Goal: Task Accomplishment & Management: Complete application form

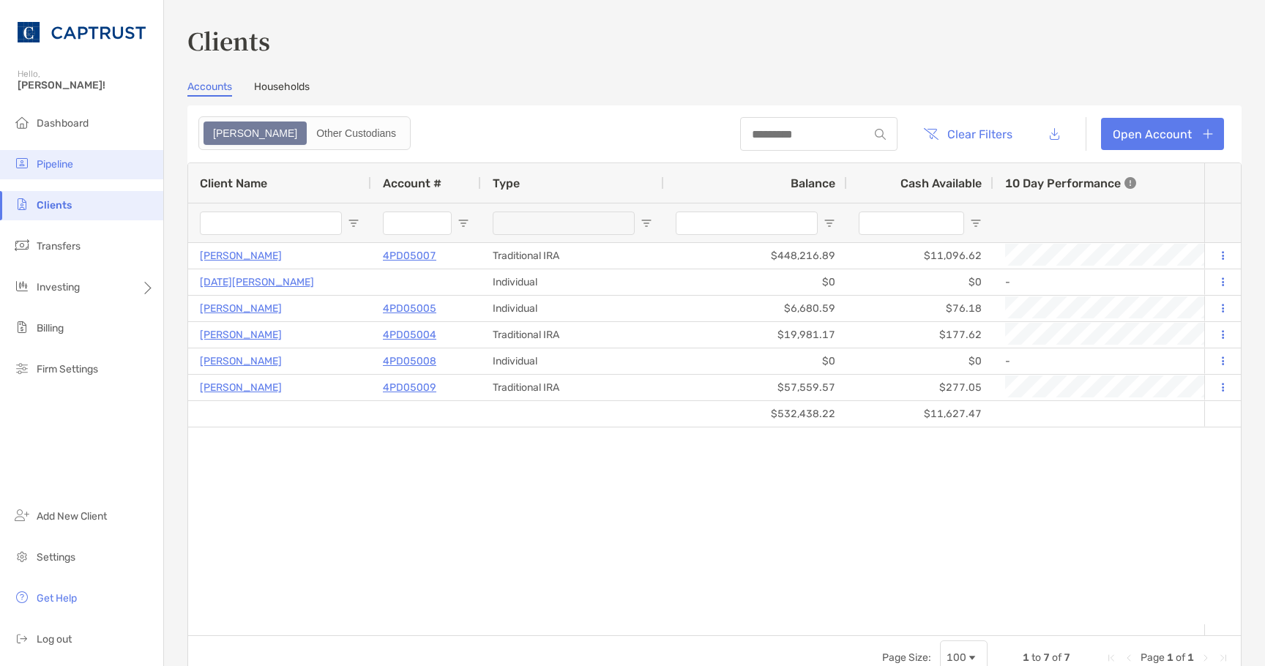
drag, startPoint x: 36, startPoint y: 160, endPoint x: 75, endPoint y: 176, distance: 42.4
click at [36, 160] on li "Pipeline" at bounding box center [81, 164] width 163 height 29
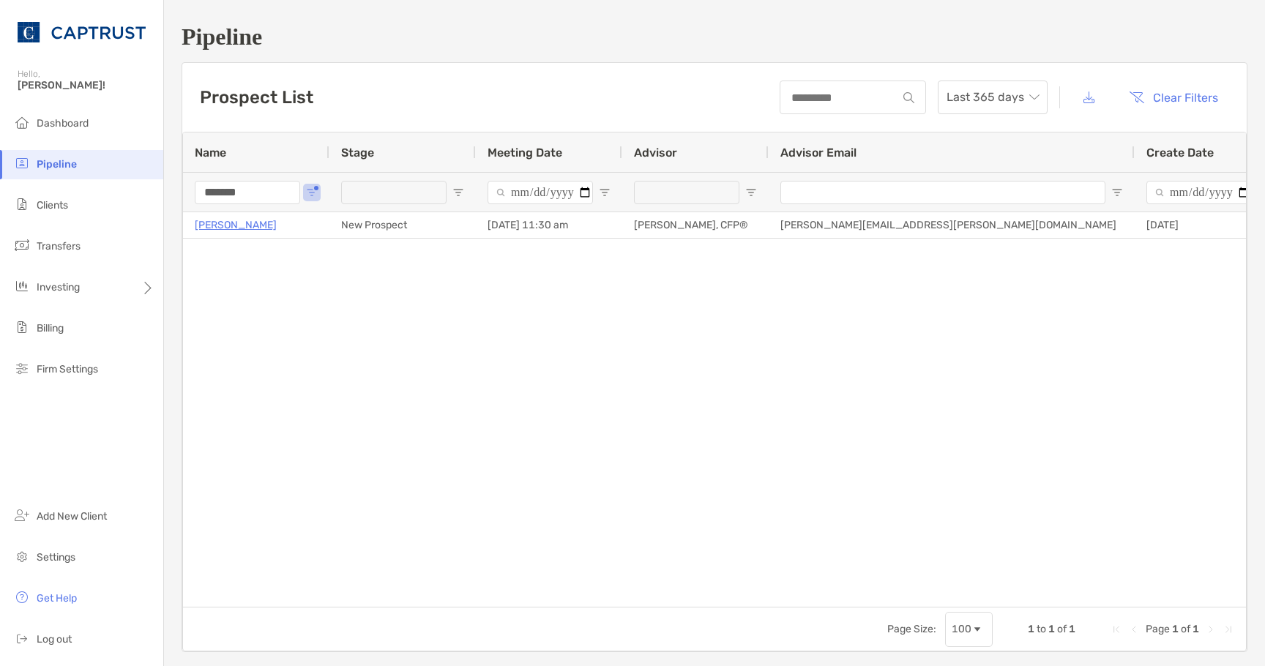
drag, startPoint x: 197, startPoint y: 188, endPoint x: 155, endPoint y: 183, distance: 42.0
click at [155, 182] on div "Pipeline Hello, Justin! Dashboard Pipeline Clients Transfers Investing Billing …" at bounding box center [632, 333] width 1265 height 666
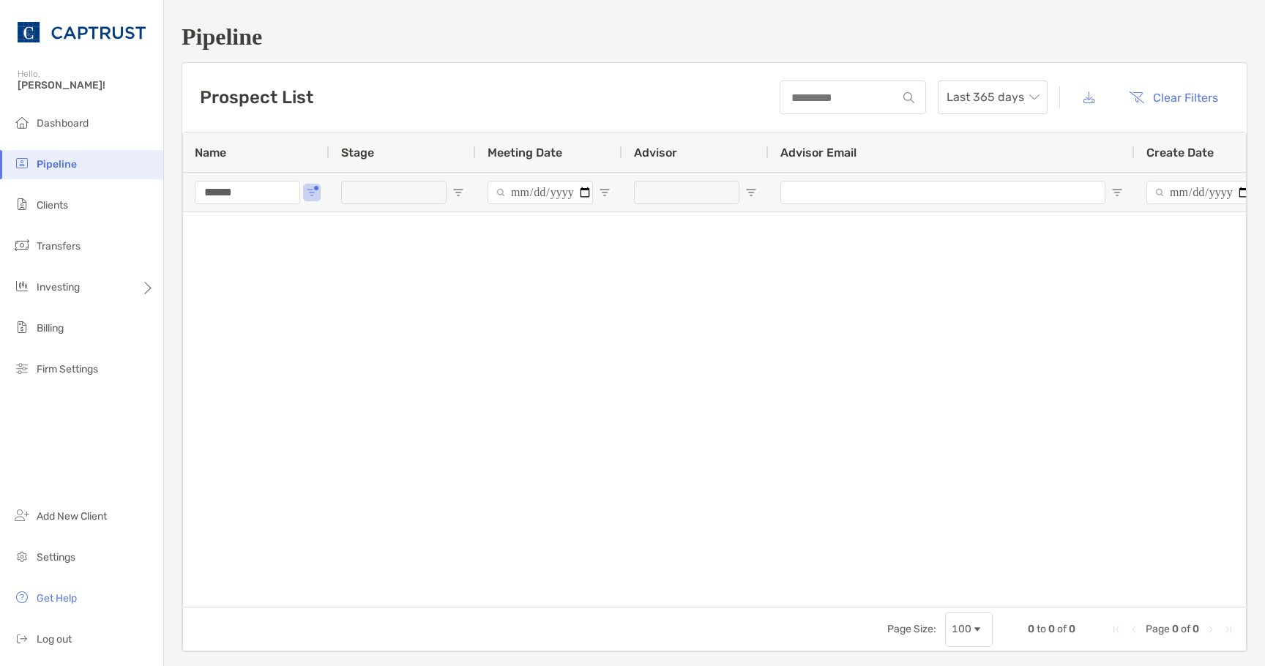
type input "******"
click at [97, 163] on li "Pipeline" at bounding box center [81, 164] width 163 height 29
drag, startPoint x: 261, startPoint y: 192, endPoint x: 146, endPoint y: 193, distance: 115.7
click at [176, 202] on div "Pipeline Prospect List Last 365 days Clear Filters 0 to 0 of 0. Page 0 of 0 Nam…" at bounding box center [714, 338] width 1101 height 676
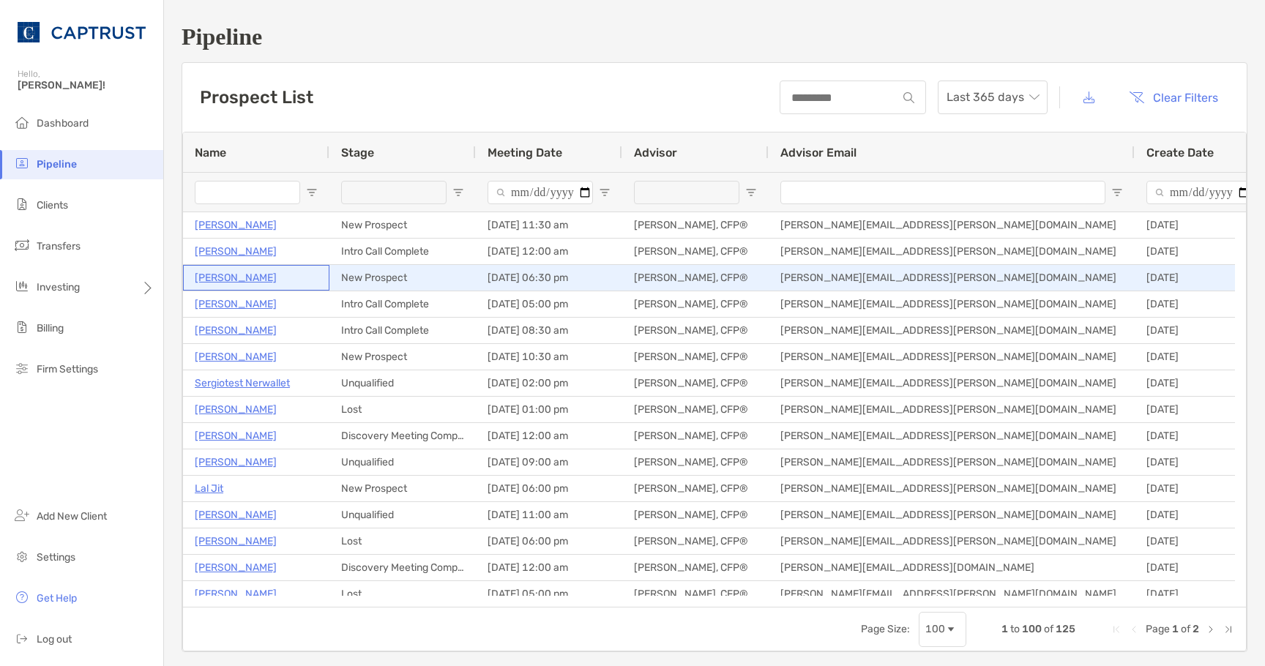
click at [230, 279] on p "[PERSON_NAME]" at bounding box center [236, 278] width 82 height 18
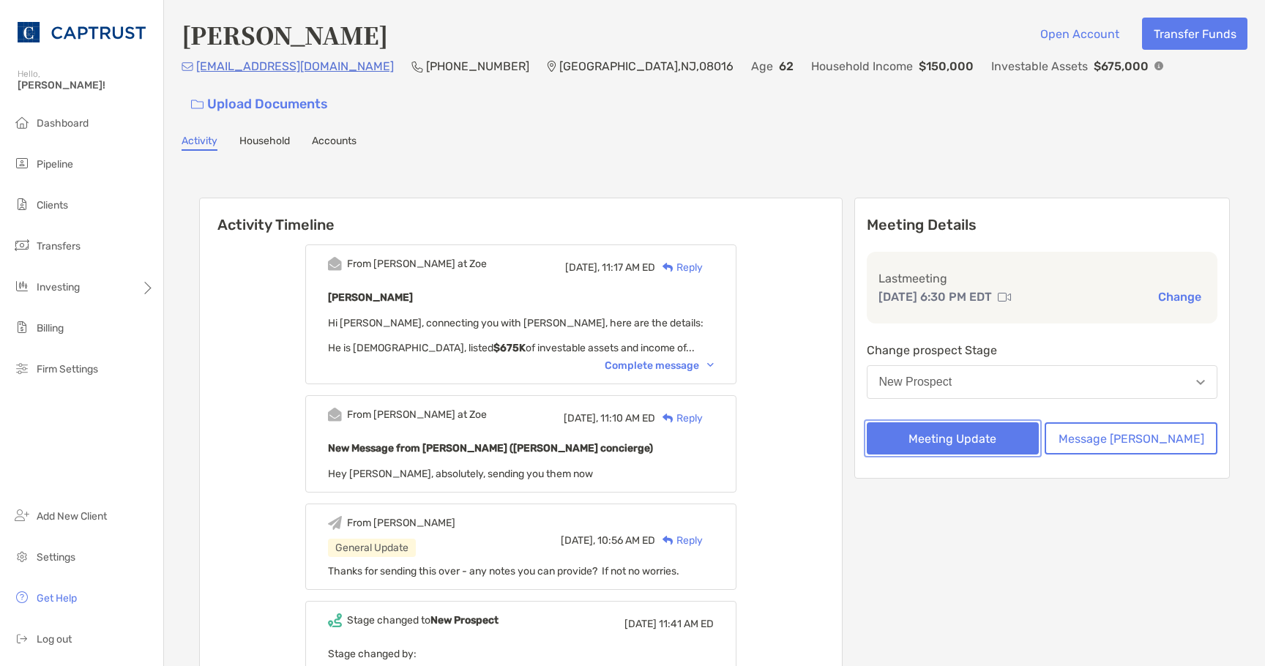
click at [1001, 422] on button "Meeting Update" at bounding box center [953, 438] width 173 height 32
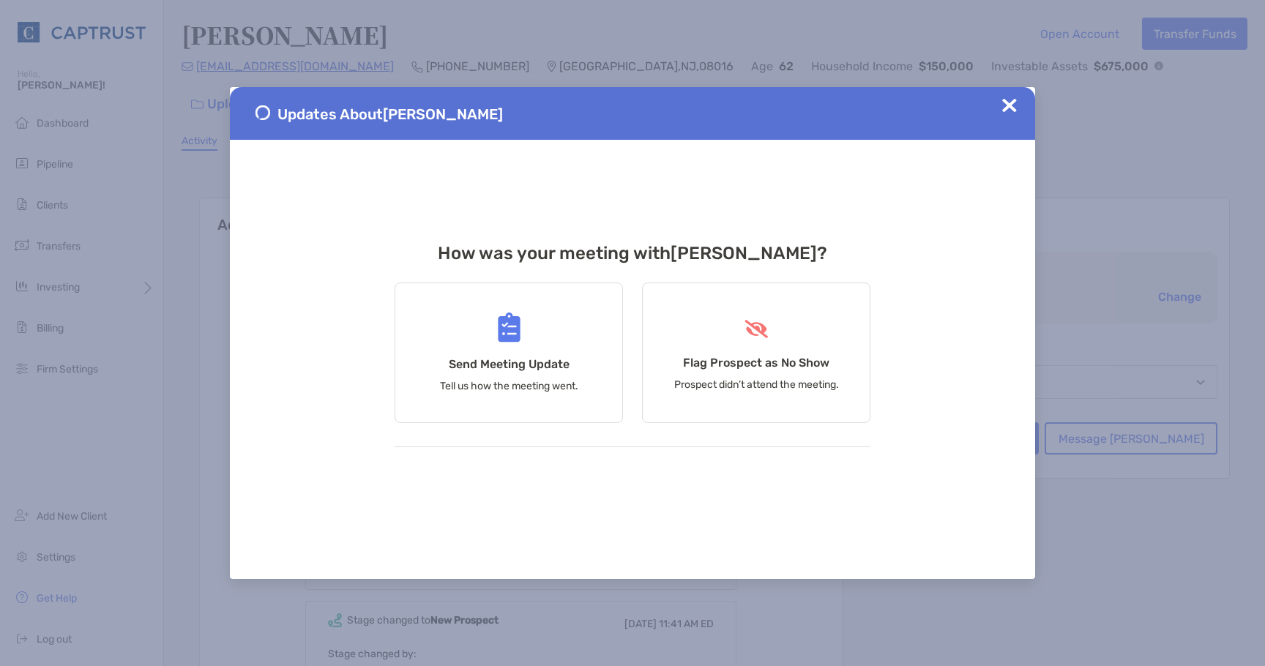
click at [1010, 94] on div "Updates About [PERSON_NAME]" at bounding box center [632, 113] width 805 height 53
click at [1012, 102] on img at bounding box center [1009, 105] width 15 height 15
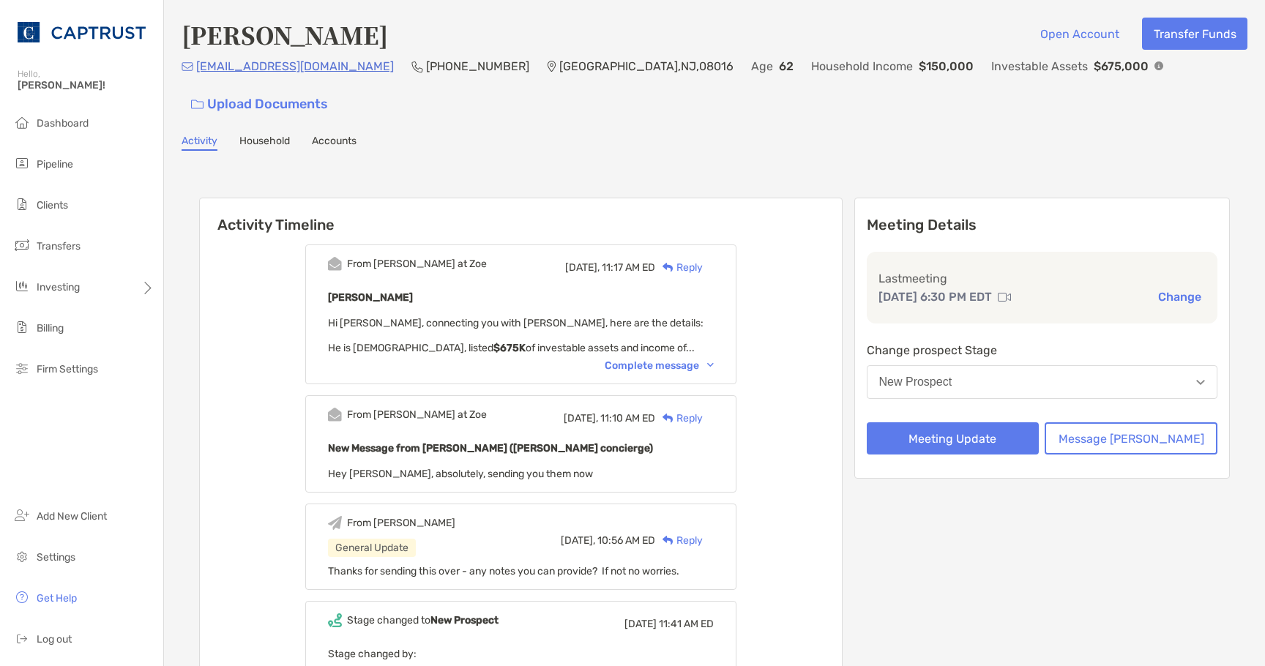
click at [1014, 365] on button "New Prospect" at bounding box center [1042, 382] width 351 height 34
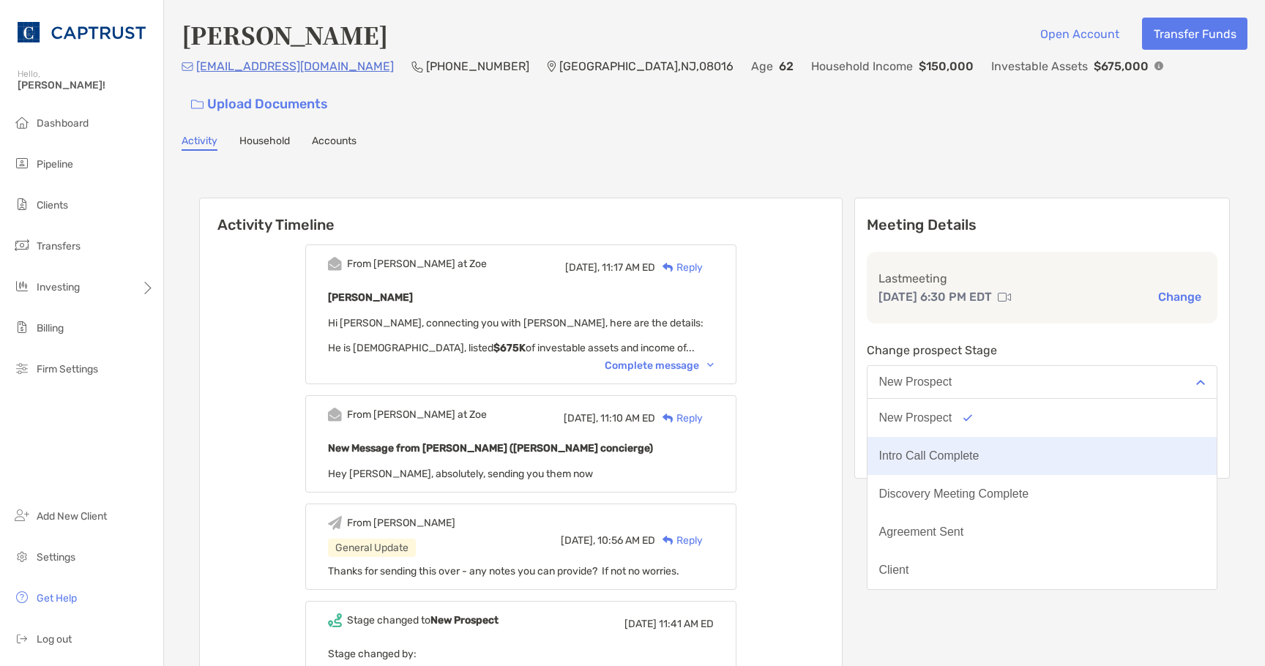
click at [979, 449] on div "Intro Call Complete" at bounding box center [929, 455] width 100 height 13
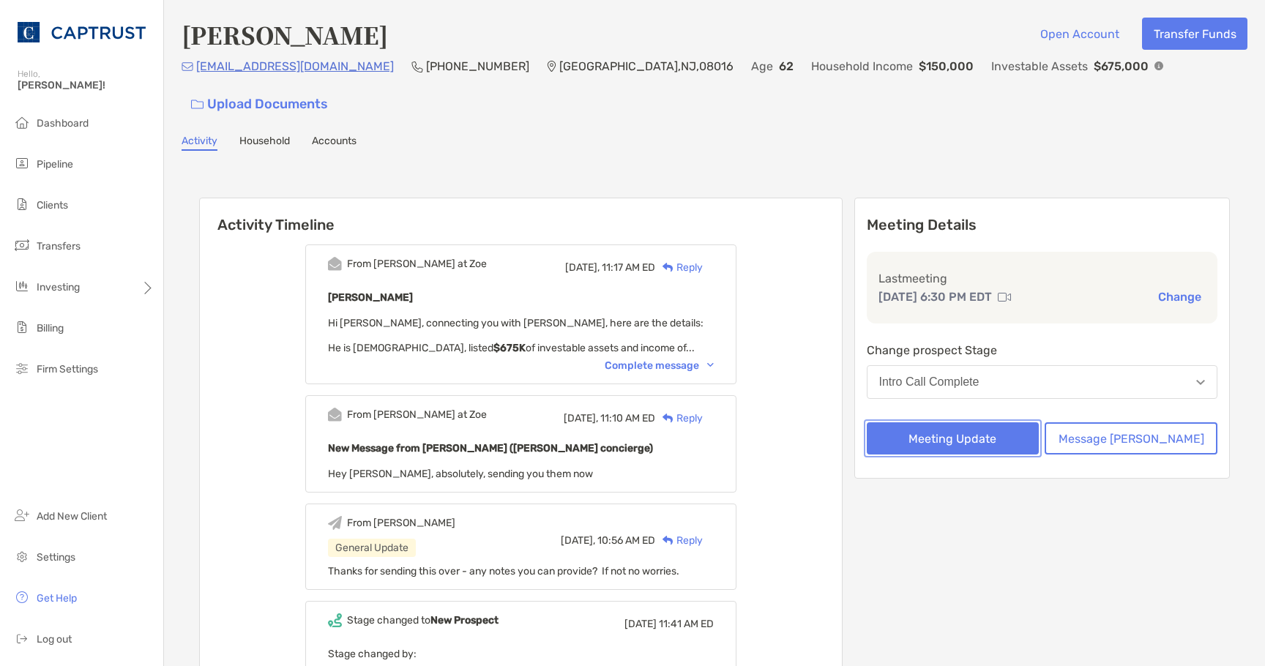
click at [988, 422] on button "Meeting Update" at bounding box center [953, 438] width 173 height 32
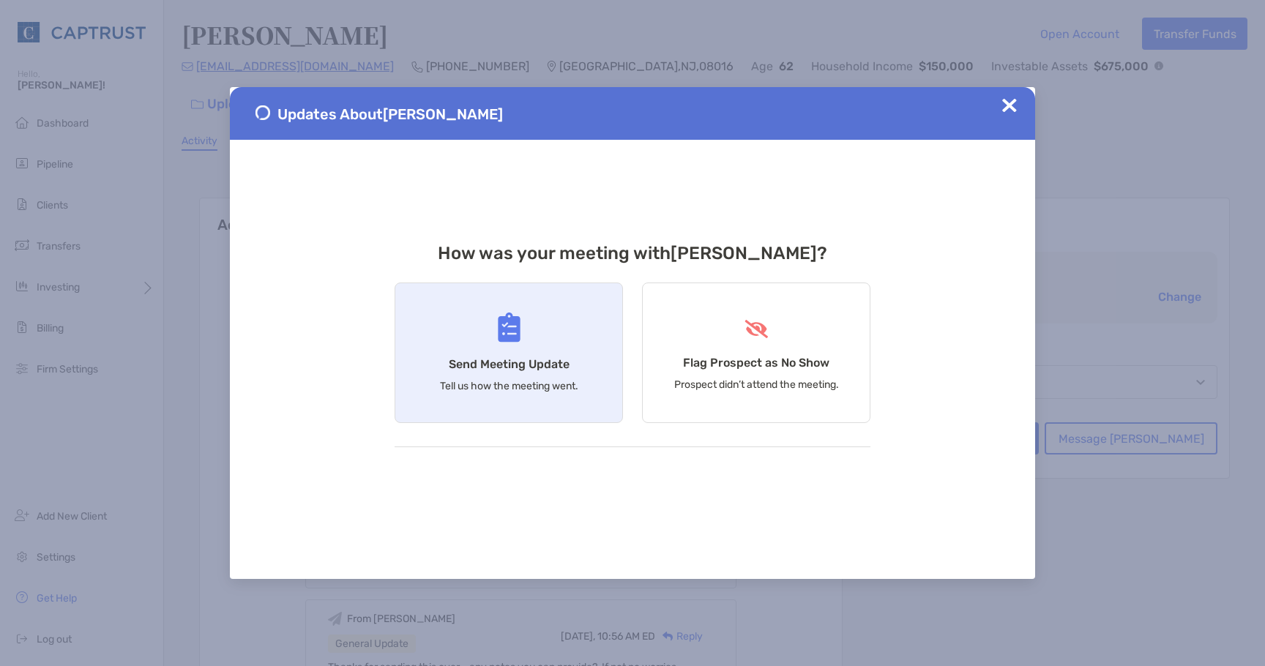
click at [539, 374] on div "Send Meeting Update Tell us how the meeting went." at bounding box center [509, 353] width 228 height 141
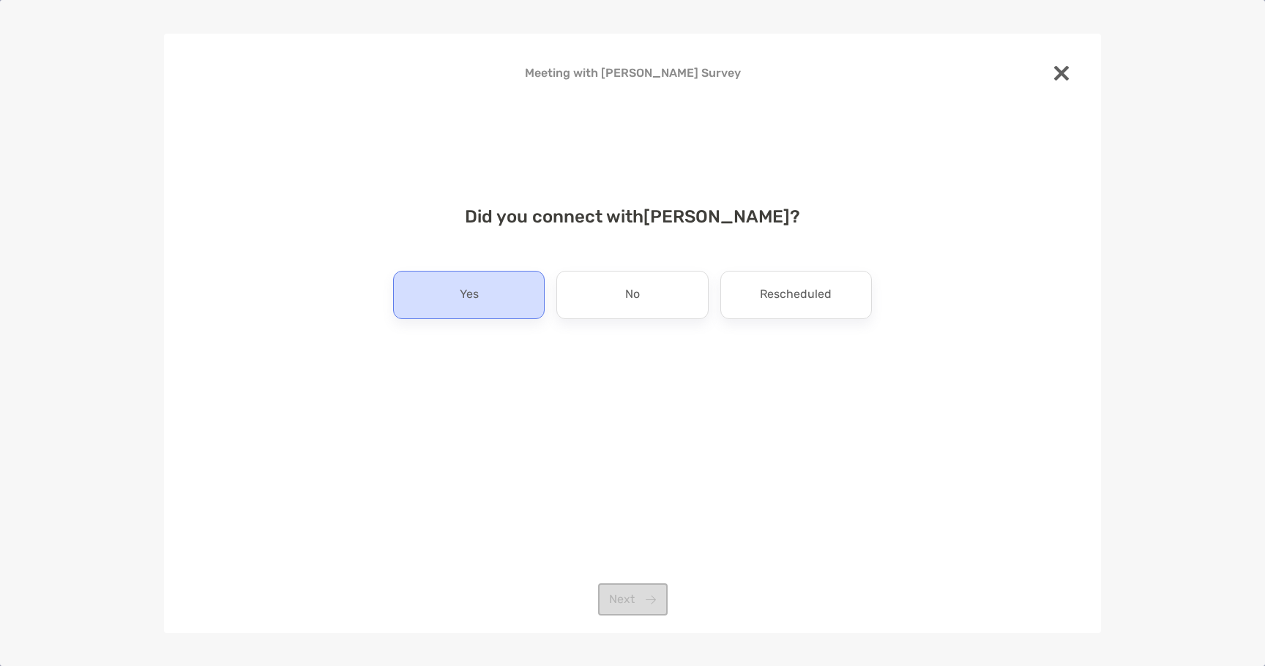
click at [437, 279] on div "Yes" at bounding box center [469, 295] width 152 height 48
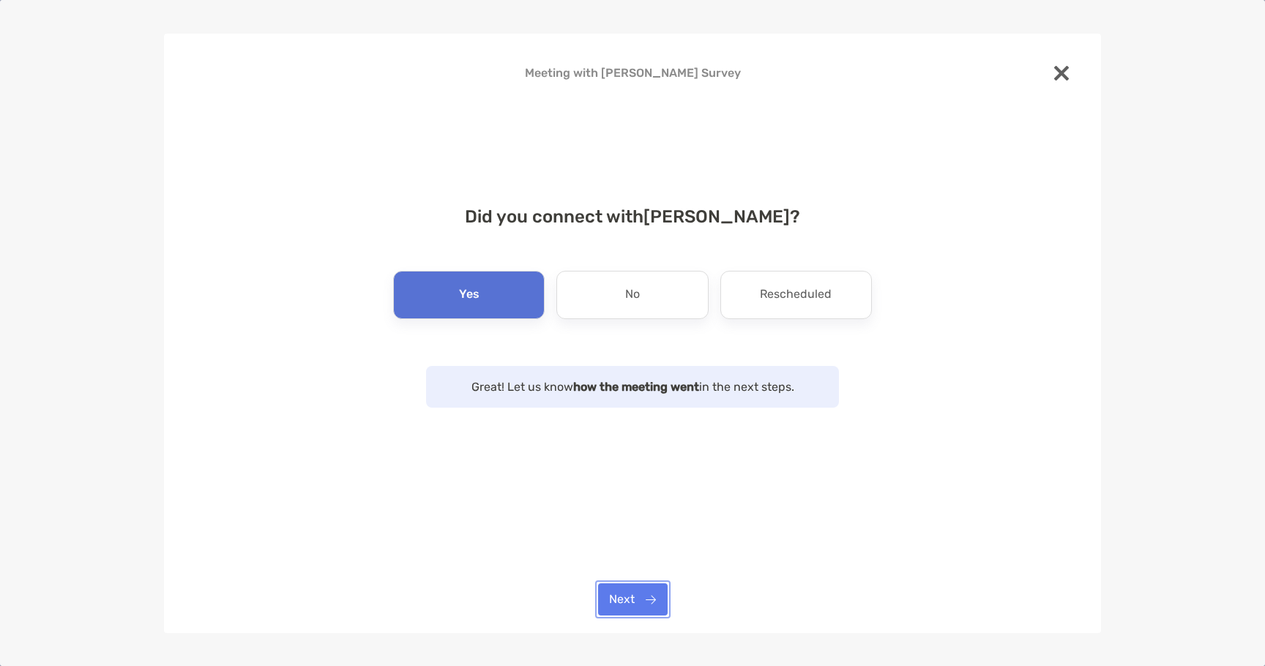
click at [630, 603] on button "Next" at bounding box center [633, 599] width 70 height 32
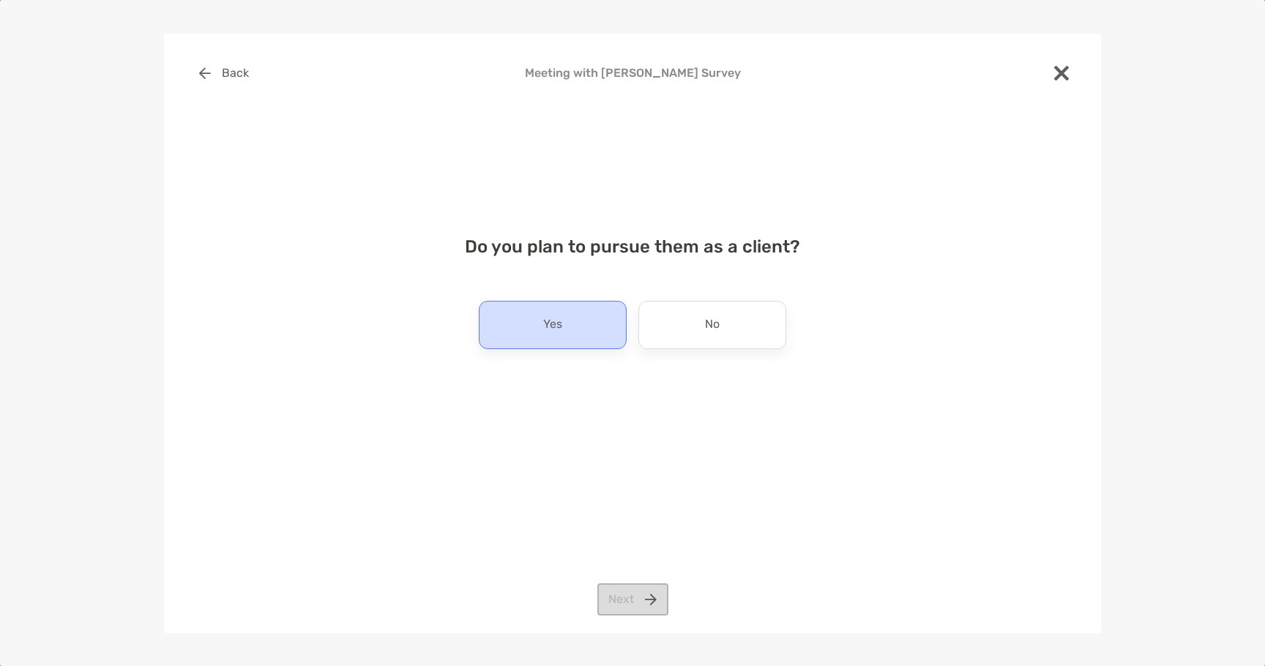
click at [577, 330] on div "Yes" at bounding box center [553, 325] width 148 height 48
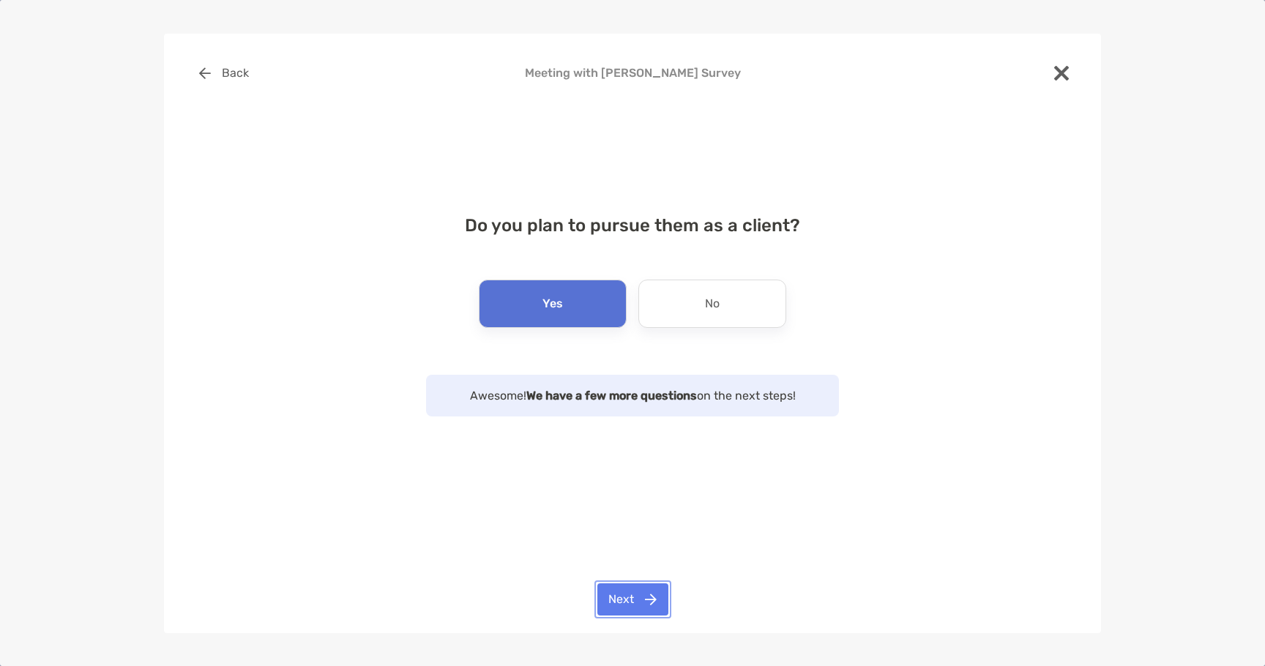
click at [649, 600] on button "Next" at bounding box center [632, 599] width 71 height 32
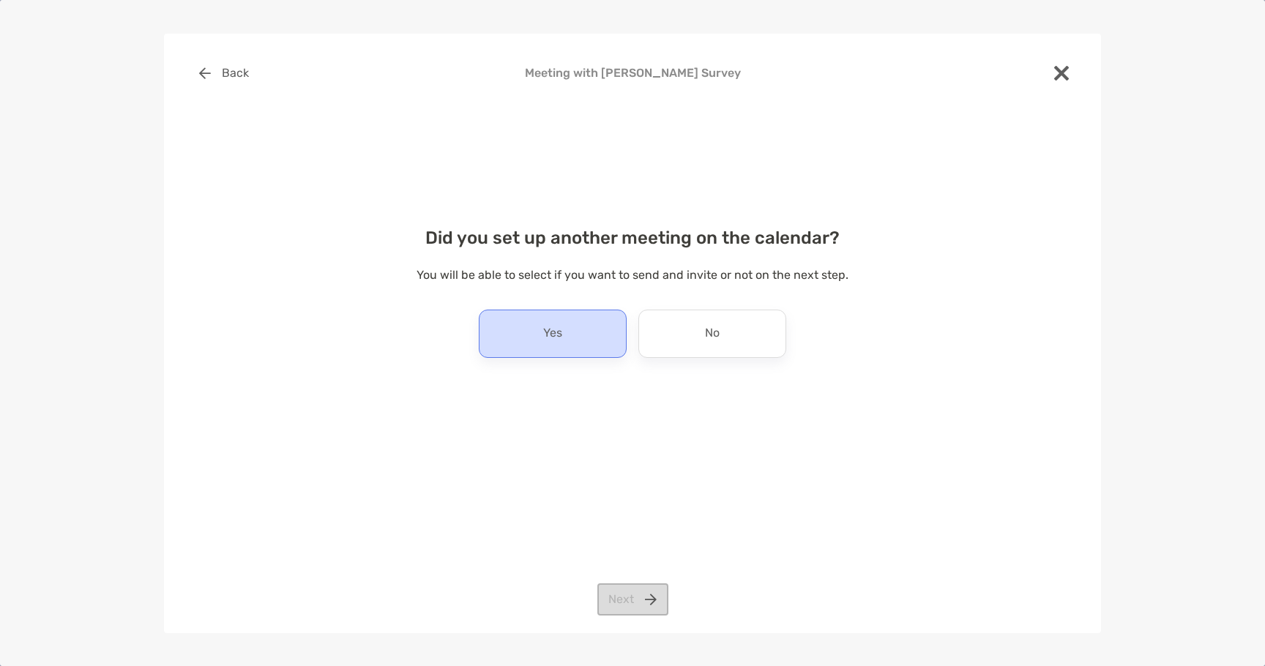
click at [597, 343] on div "Yes" at bounding box center [553, 334] width 148 height 48
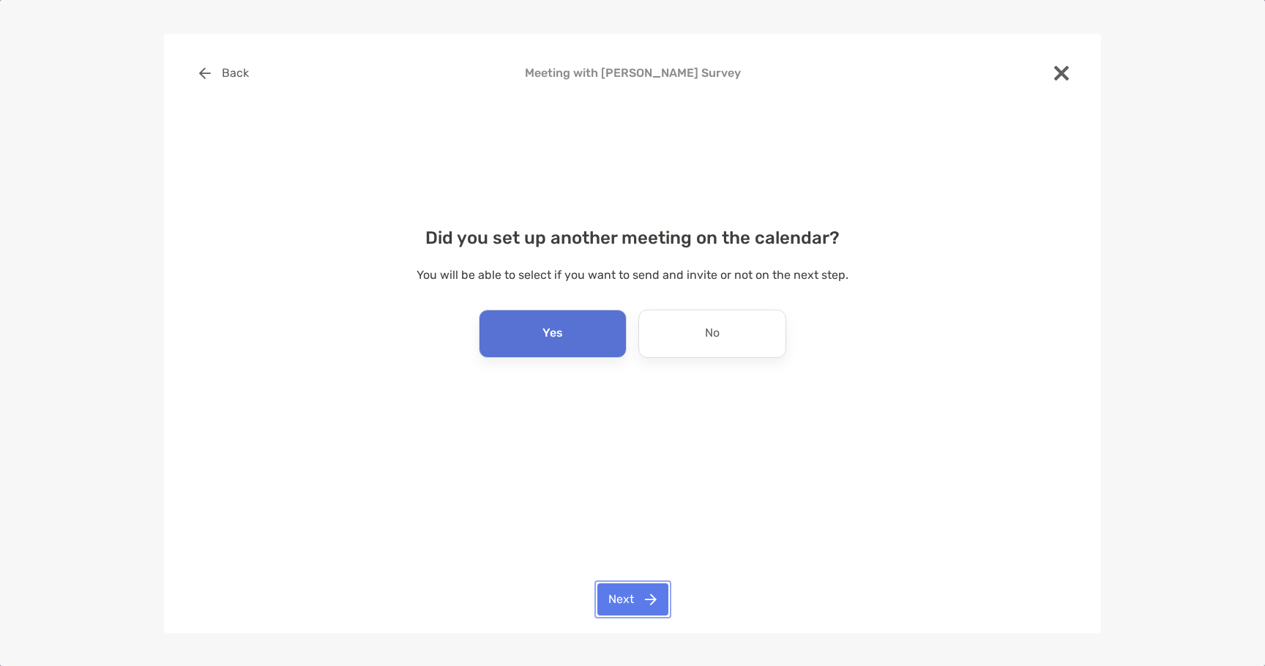
drag, startPoint x: 619, startPoint y: 604, endPoint x: 536, endPoint y: 561, distance: 94.0
click at [619, 605] on button "Next" at bounding box center [632, 599] width 71 height 32
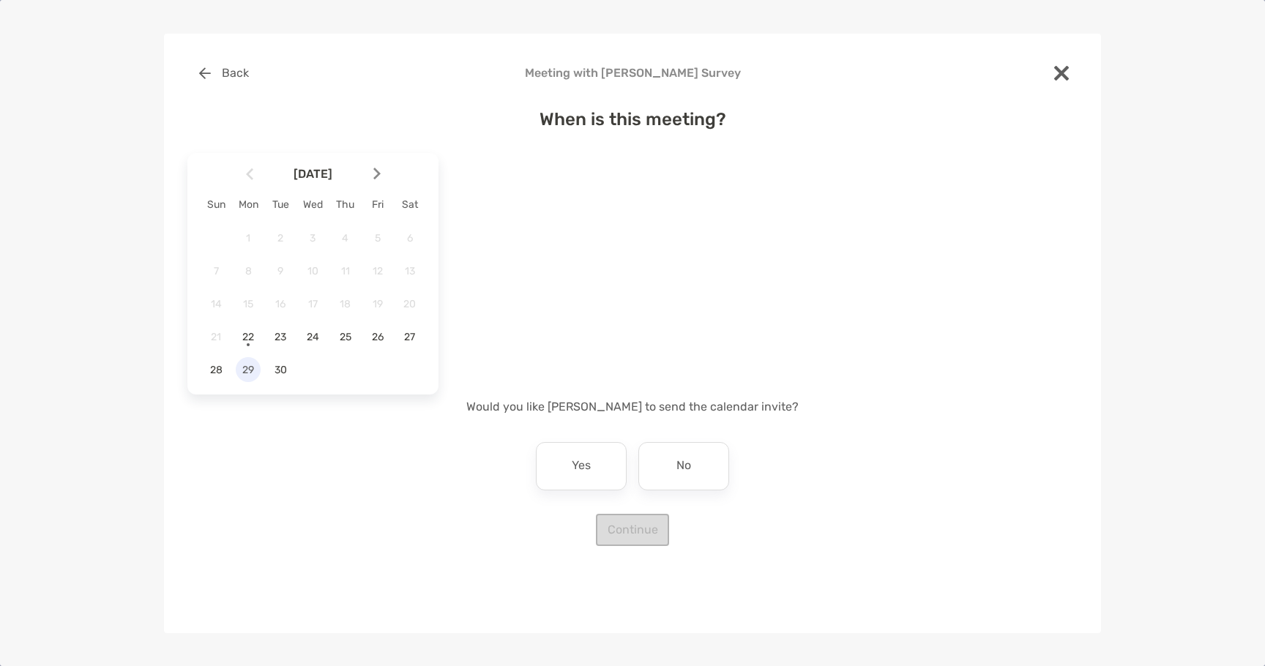
click at [250, 372] on span "29" at bounding box center [248, 370] width 25 height 12
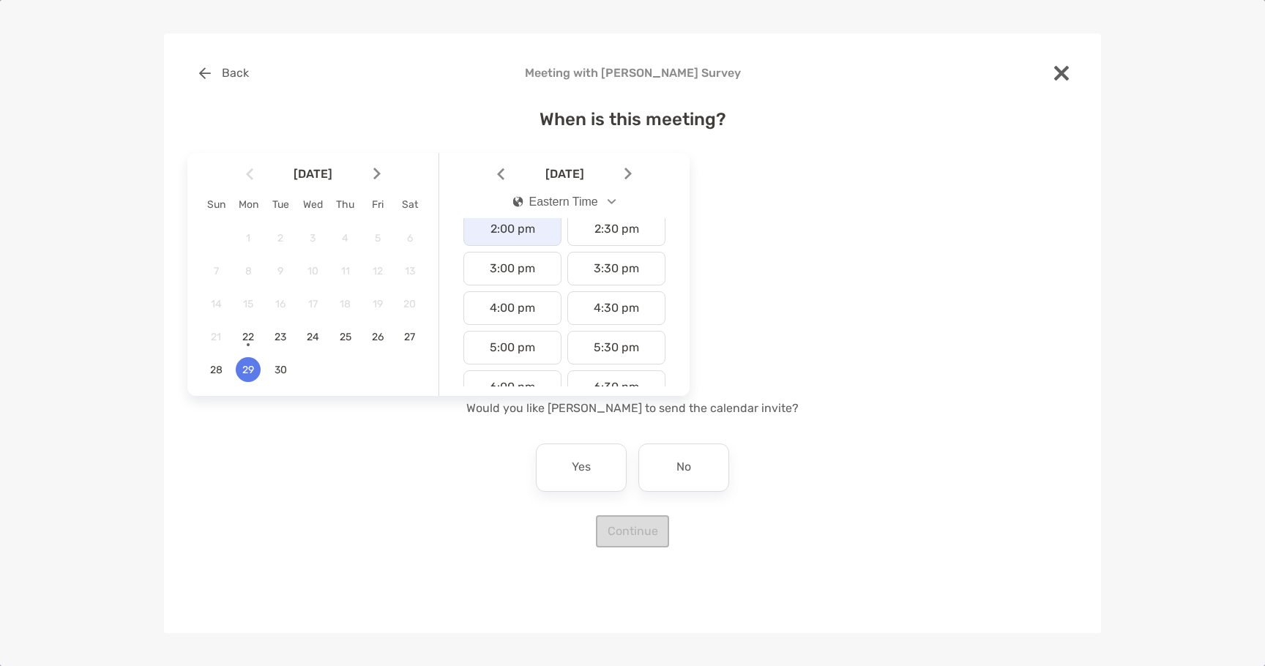
scroll to position [512, 0]
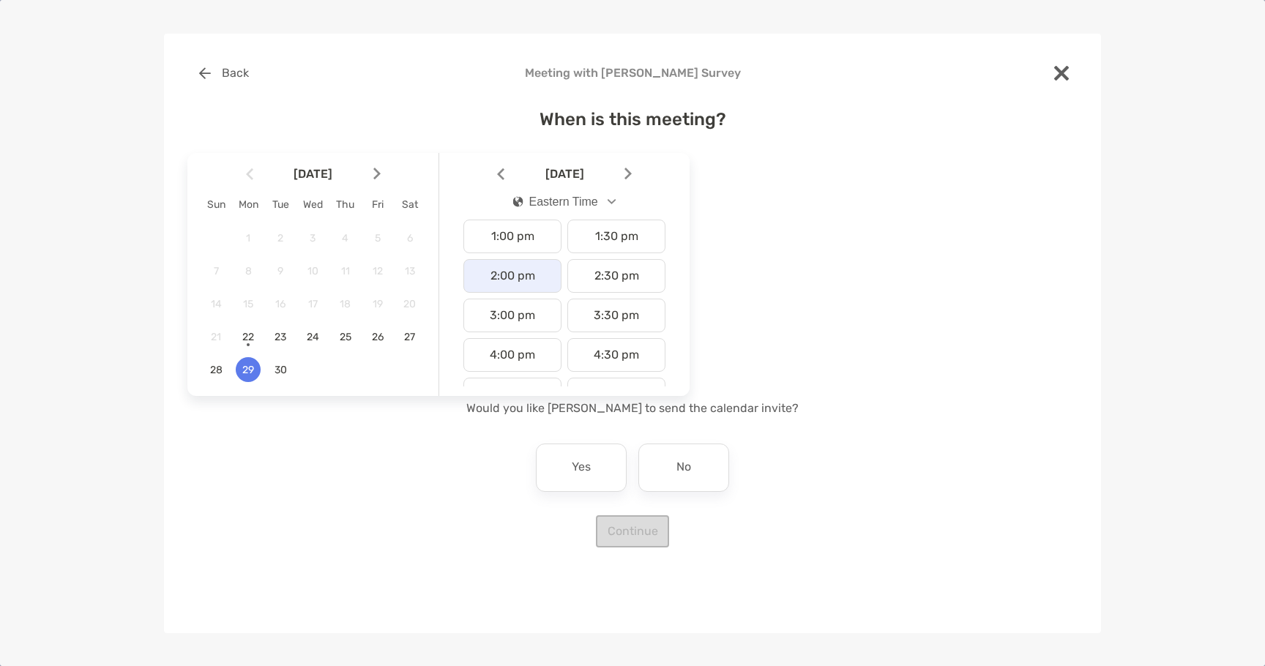
drag, startPoint x: 512, startPoint y: 272, endPoint x: 519, endPoint y: 289, distance: 18.4
click at [512, 272] on div "2:00 pm" at bounding box center [512, 276] width 98 height 34
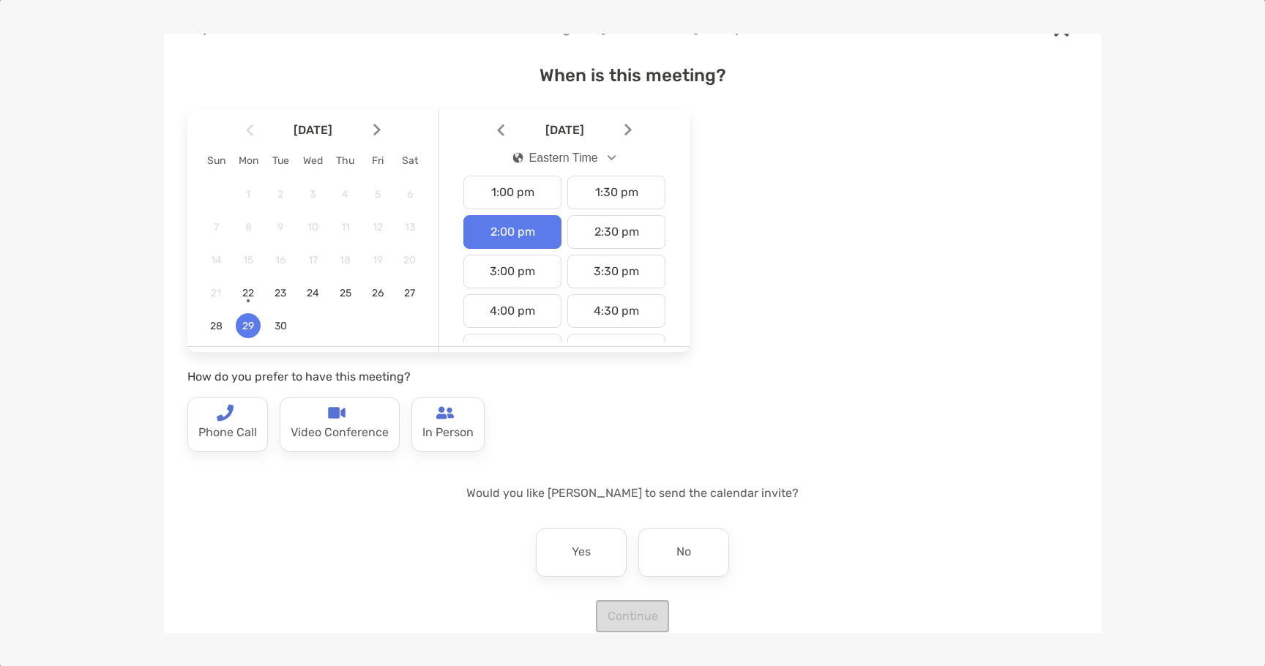
scroll to position [67, 0]
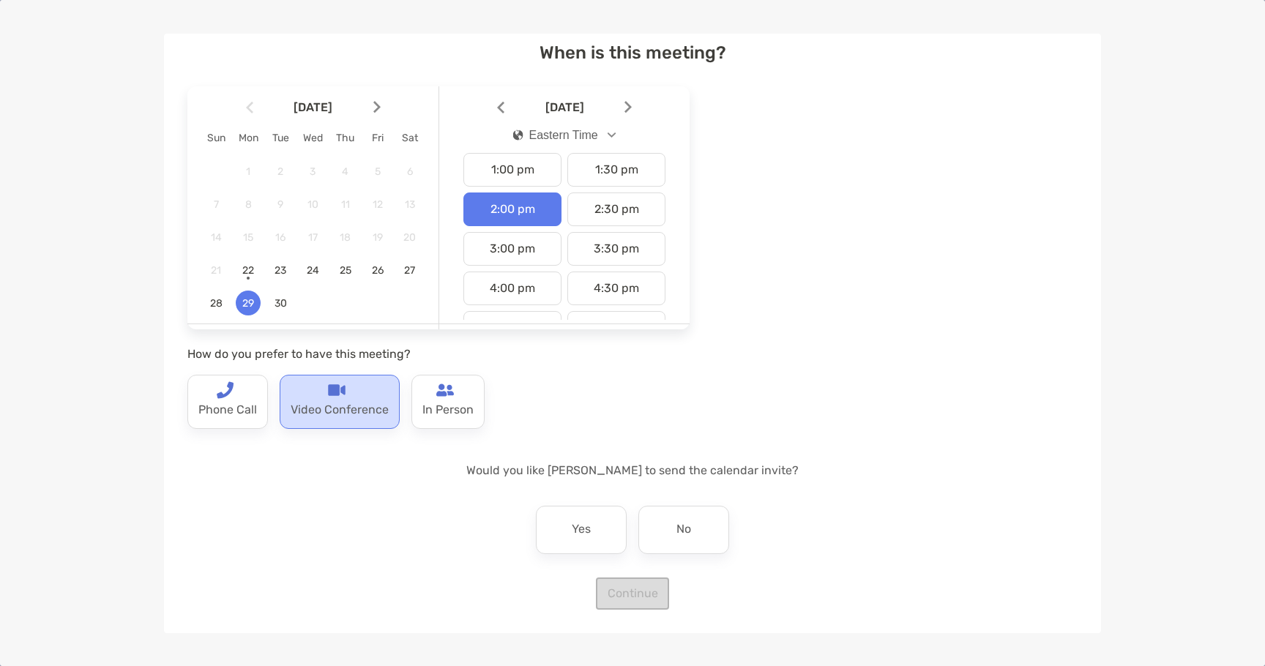
click at [339, 410] on p "Video Conference" at bounding box center [340, 410] width 98 height 23
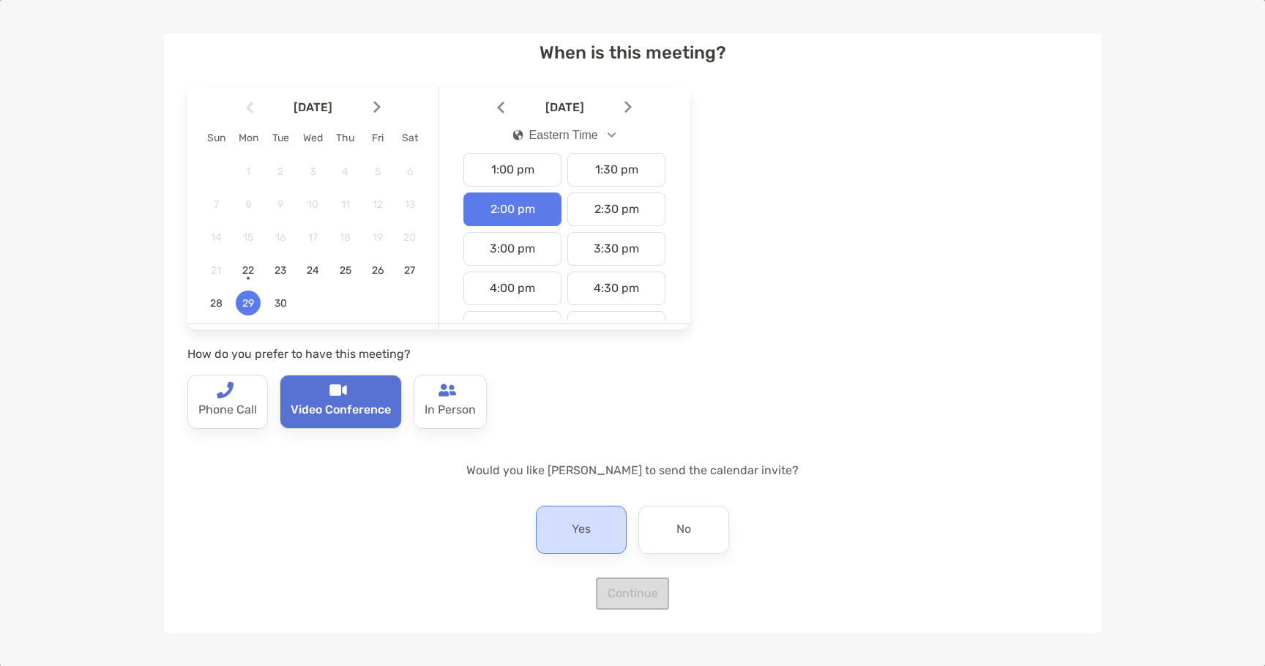
click at [572, 534] on p "Yes" at bounding box center [581, 529] width 19 height 23
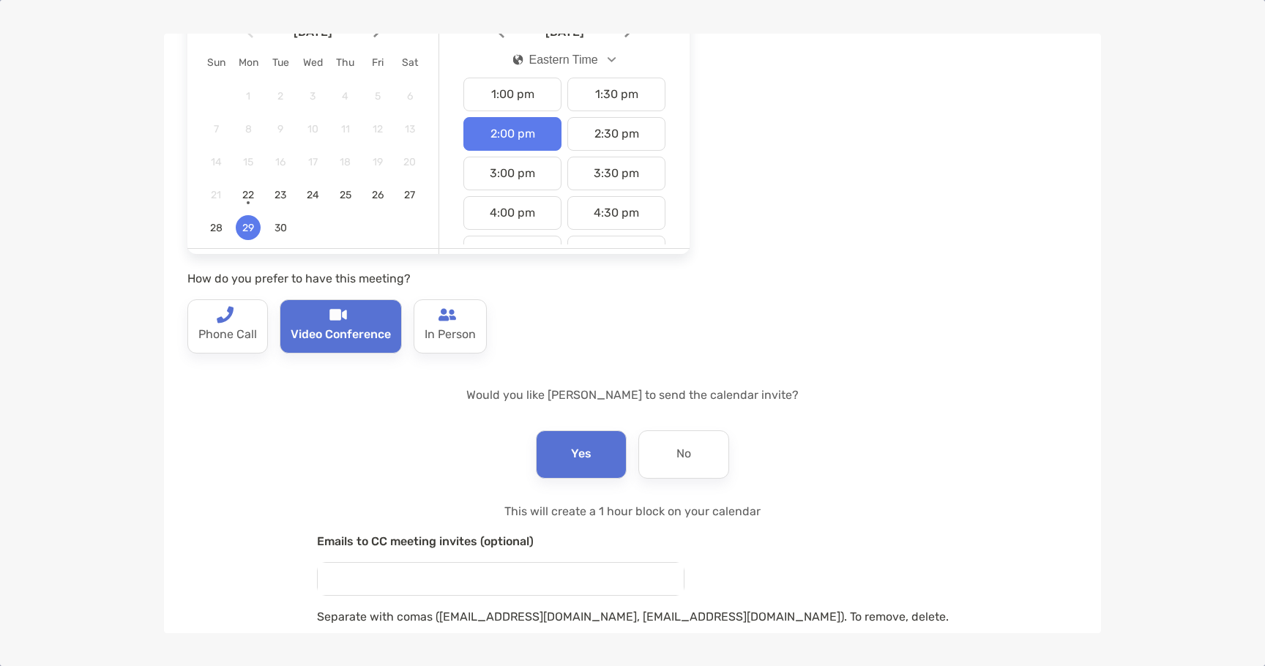
scroll to position [225, 0]
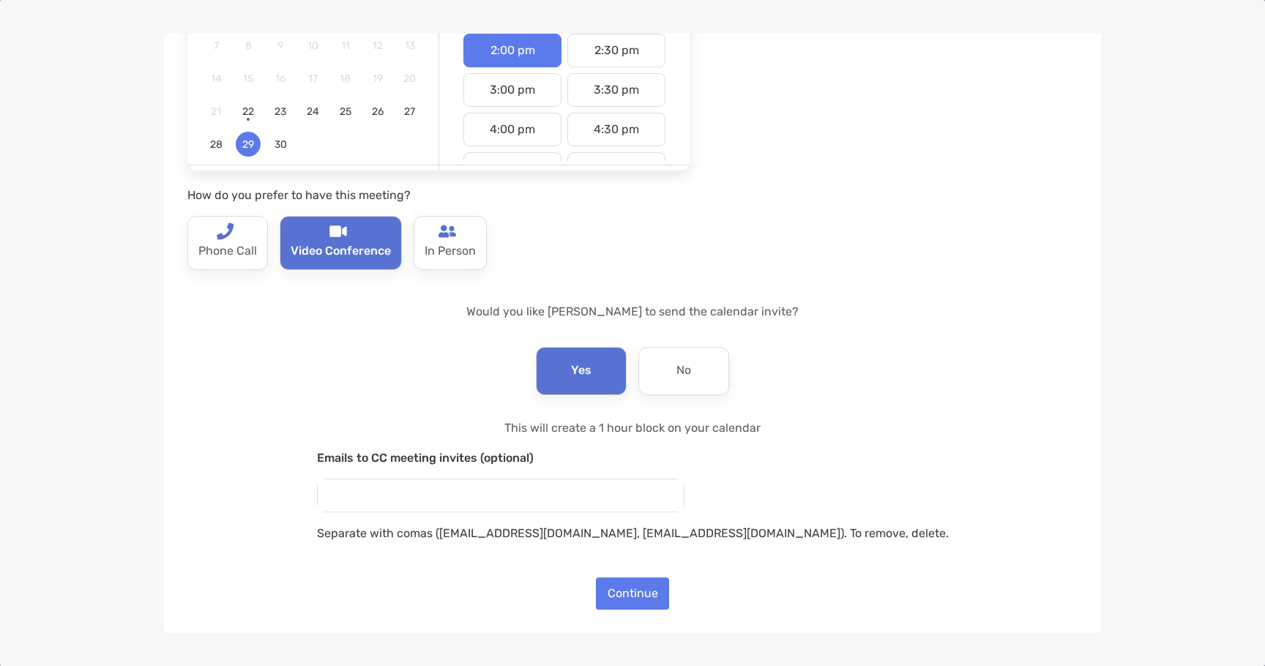
drag, startPoint x: 564, startPoint y: 498, endPoint x: 759, endPoint y: 514, distance: 195.4
click at [564, 498] on input "email" at bounding box center [501, 496] width 366 height 32
click at [566, 506] on input "email" at bounding box center [501, 496] width 366 height 32
paste input "**********"
type input "**********"
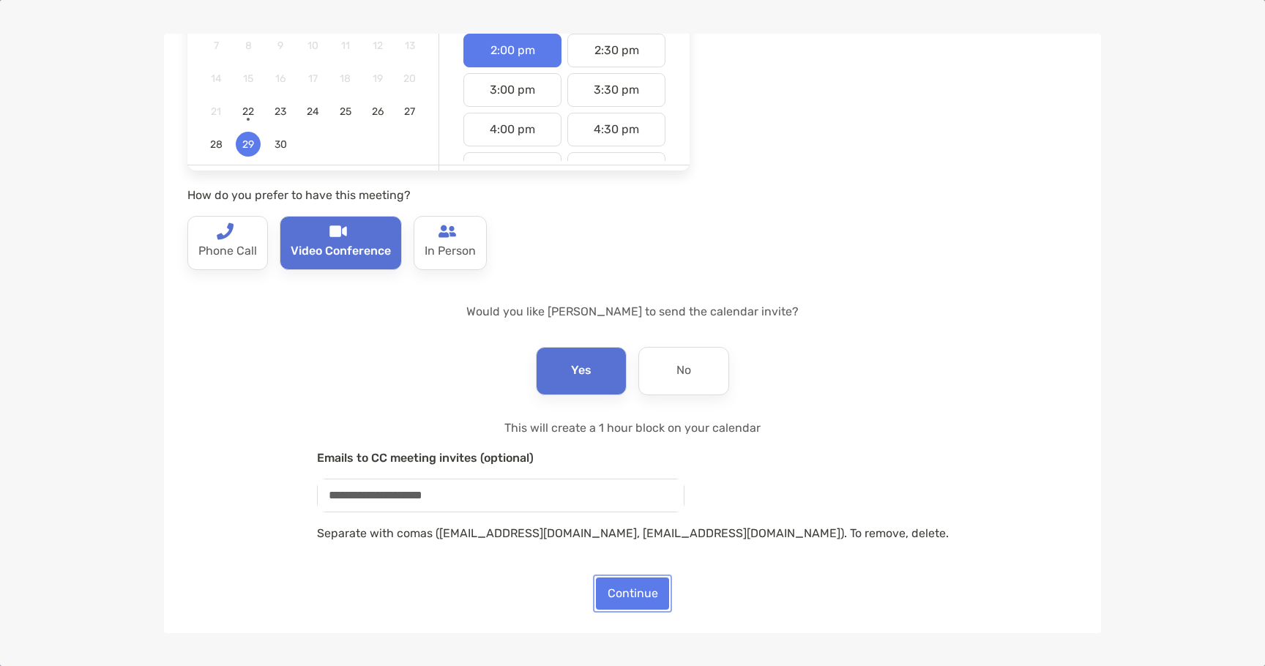
click at [643, 598] on button "Continue" at bounding box center [632, 594] width 73 height 32
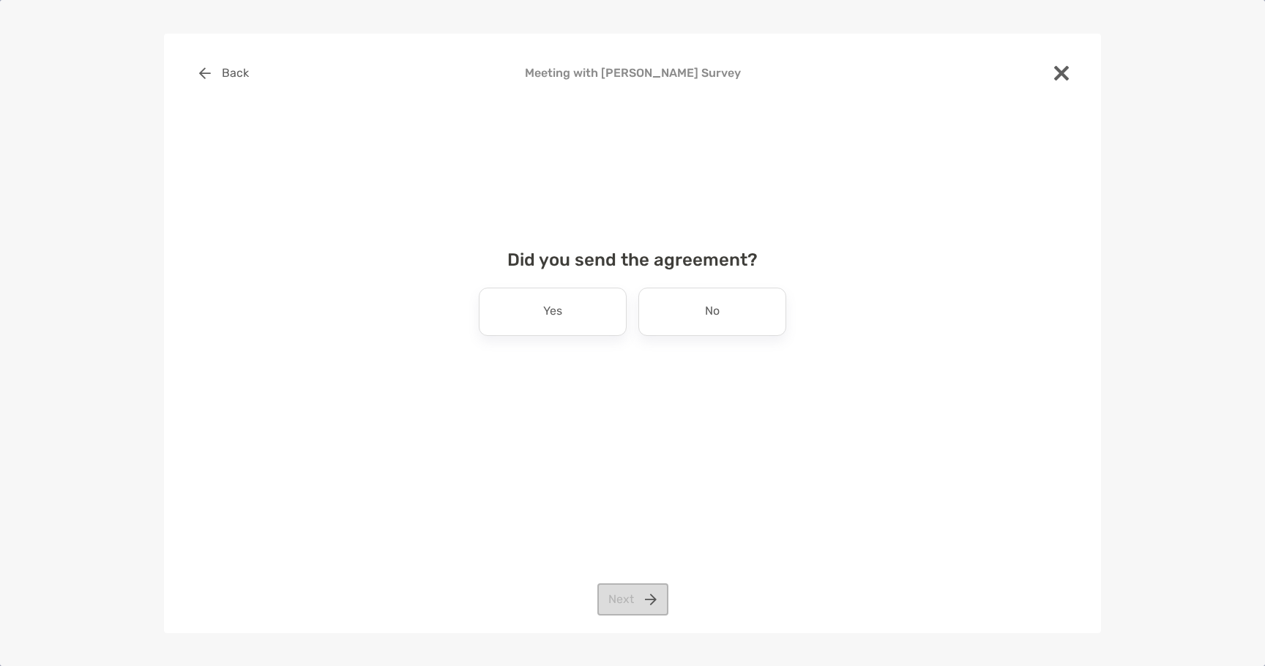
scroll to position [0, 0]
click at [681, 319] on div "No" at bounding box center [712, 312] width 148 height 48
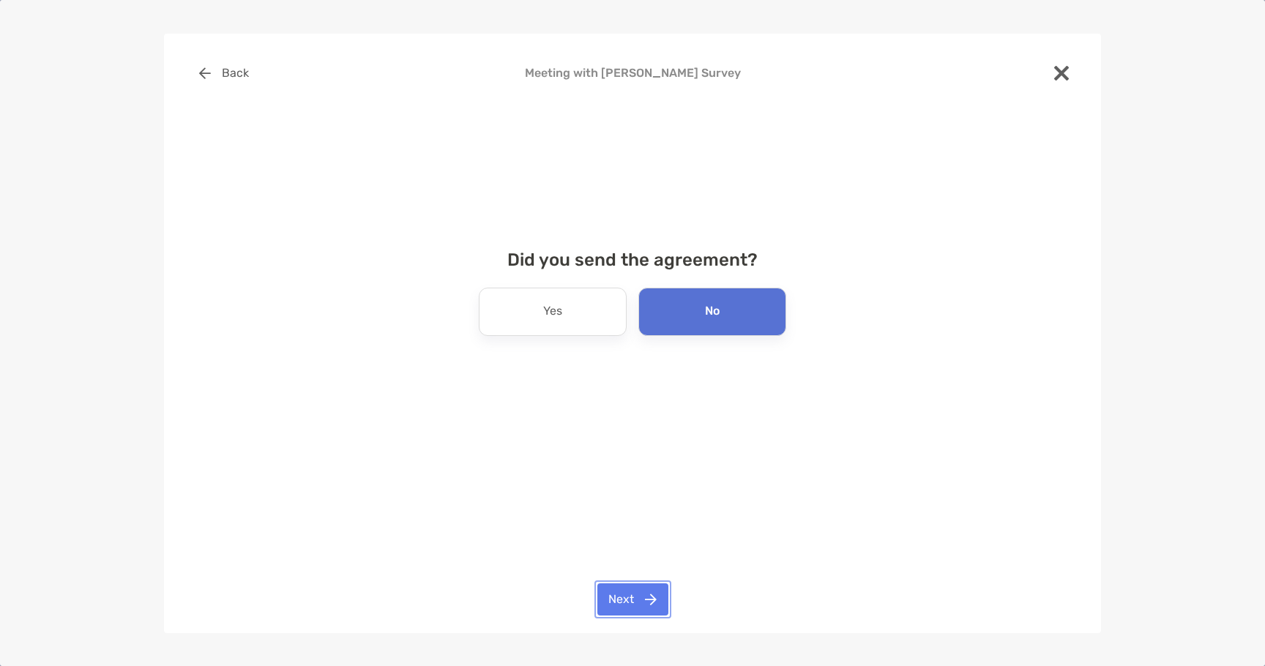
click at [635, 601] on button "Next" at bounding box center [632, 599] width 71 height 32
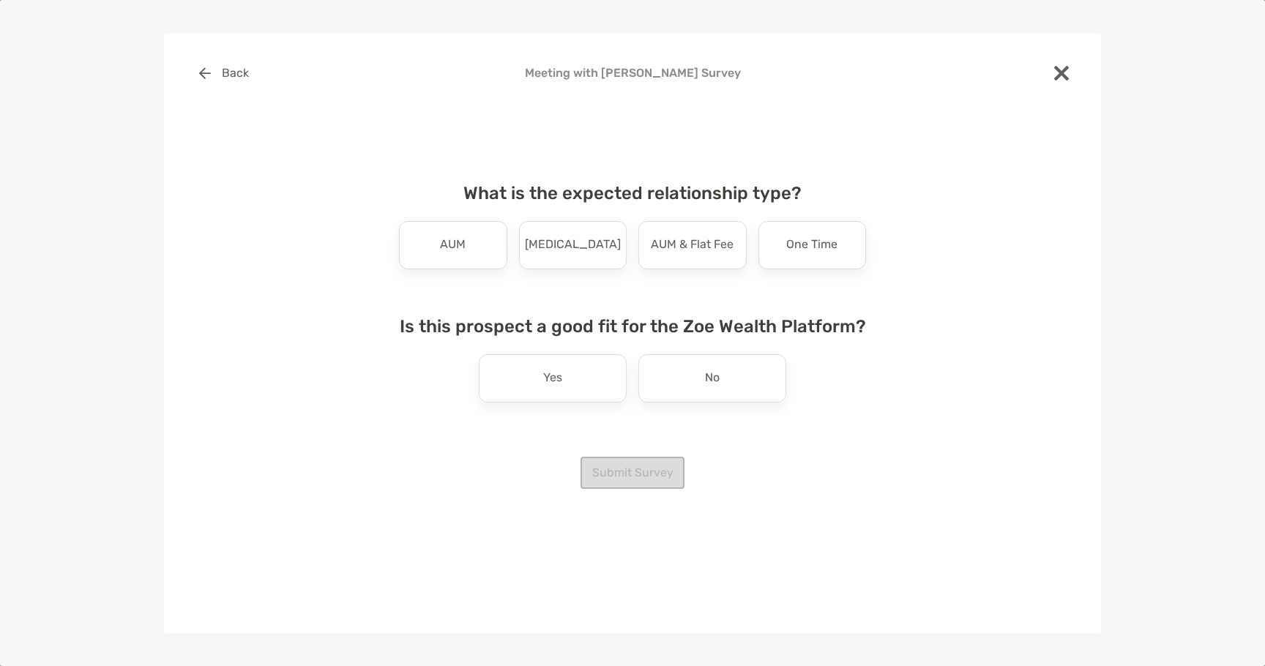
click at [440, 245] on p "AUM" at bounding box center [453, 245] width 26 height 23
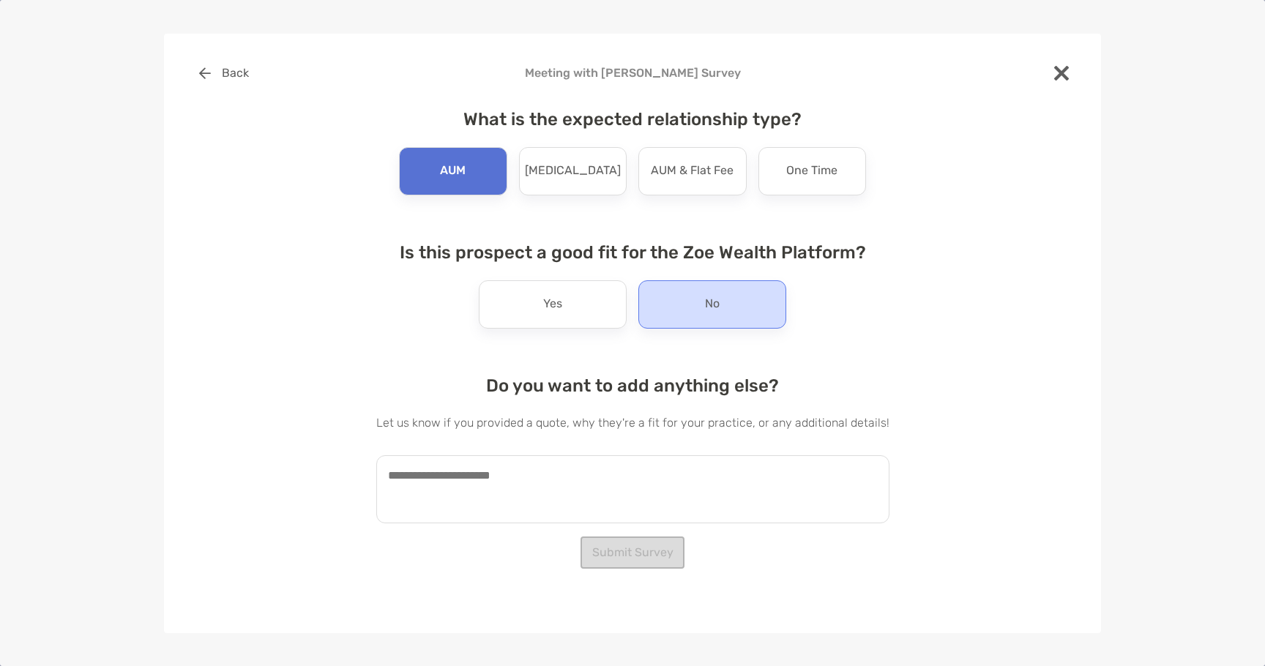
click at [687, 297] on div "No" at bounding box center [712, 304] width 148 height 48
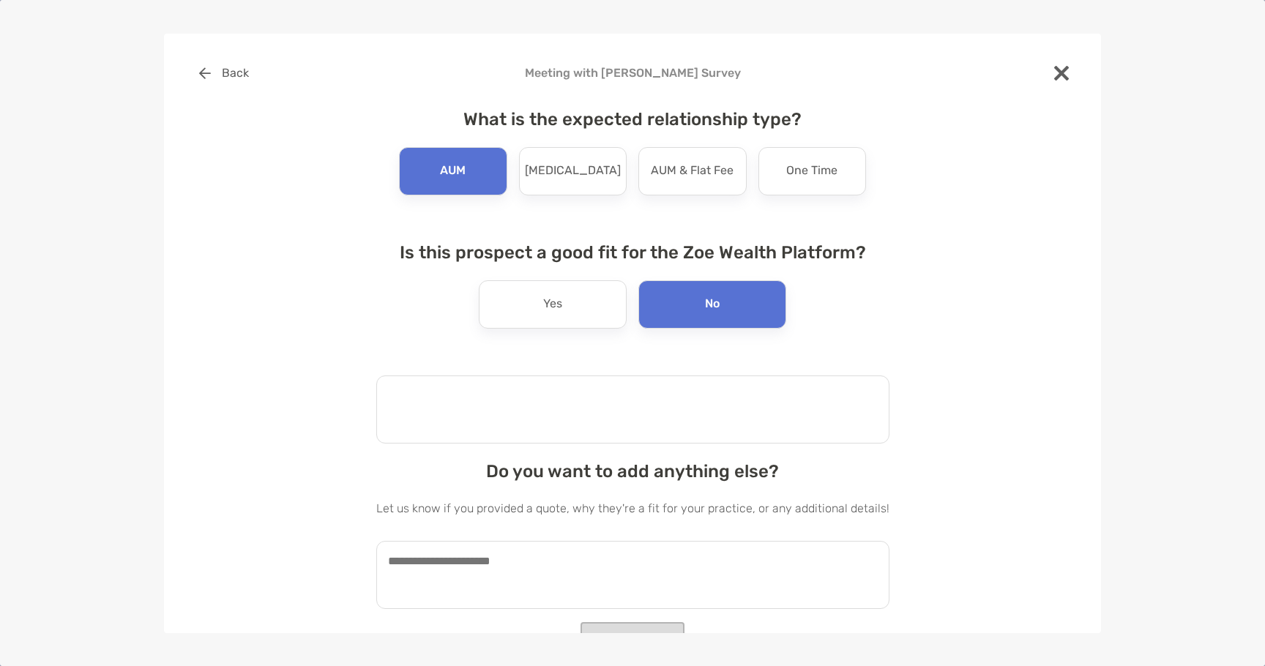
click at [612, 411] on textarea at bounding box center [632, 410] width 513 height 68
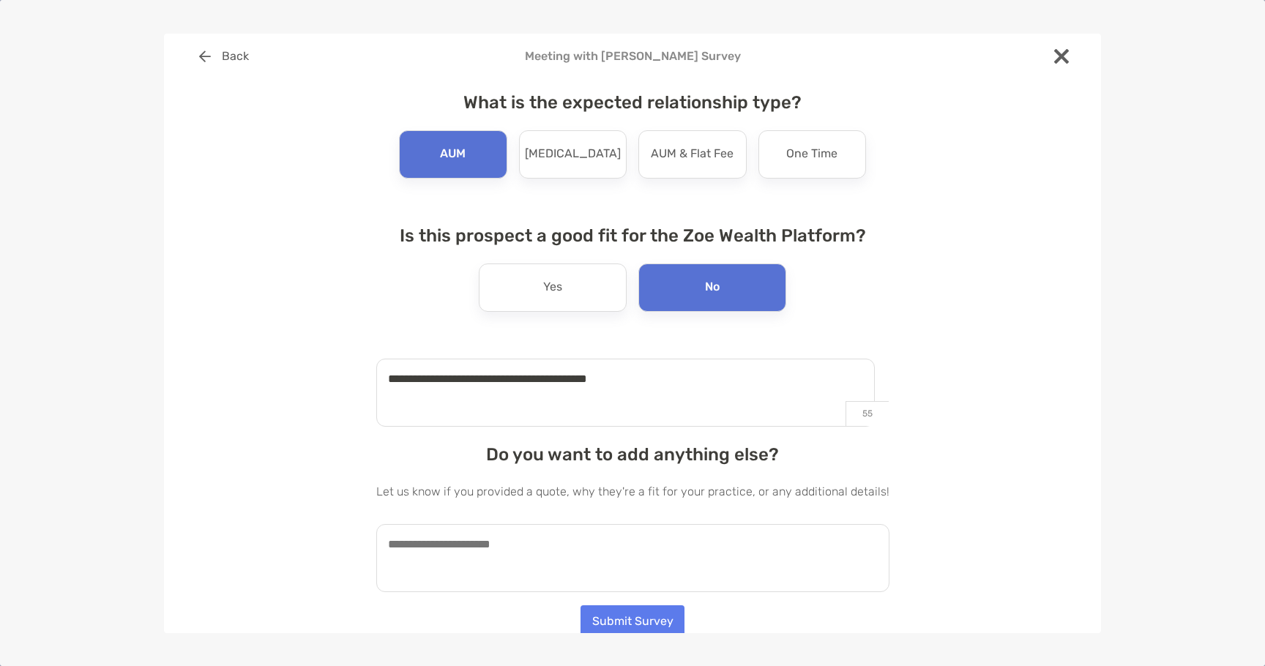
scroll to position [21, 0]
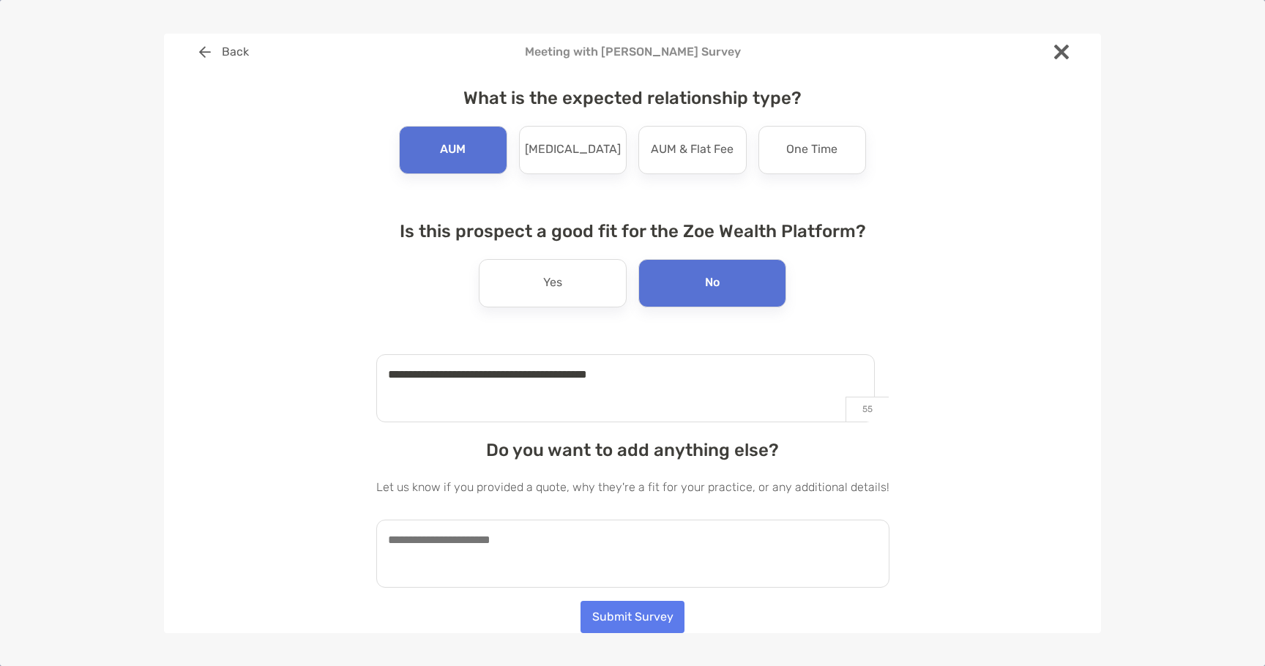
type textarea "**********"
click at [645, 539] on textarea at bounding box center [632, 554] width 513 height 68
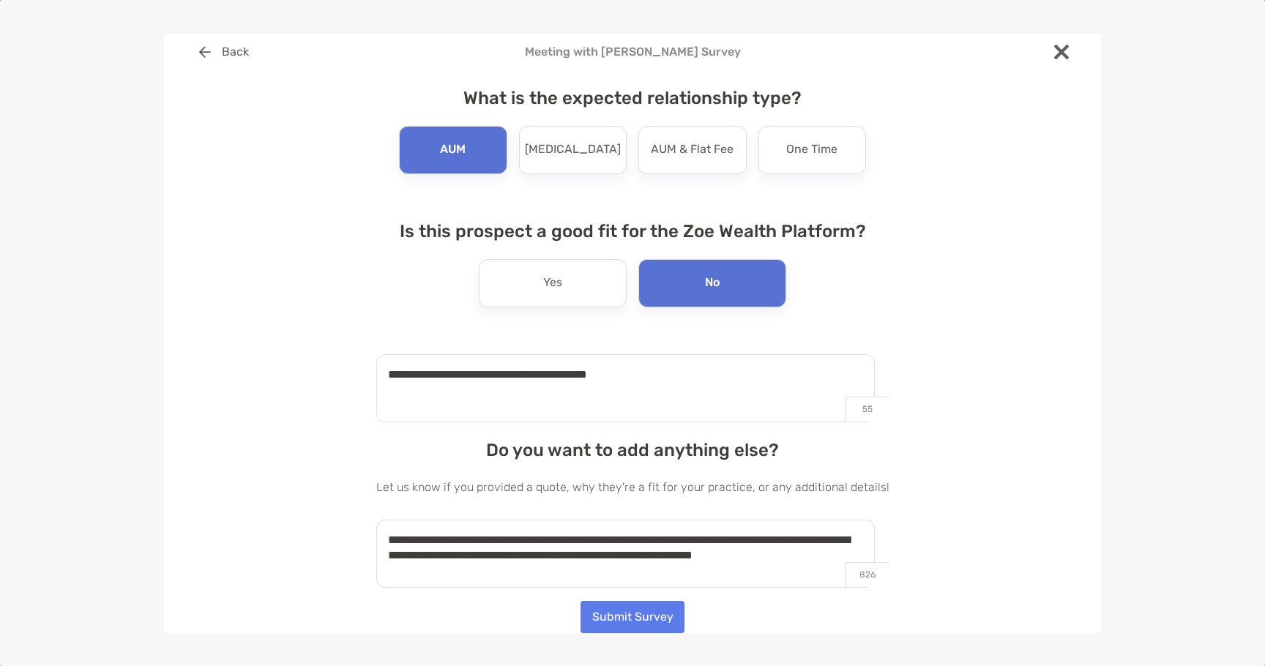
click at [1014, 442] on div "**********" at bounding box center [632, 315] width 890 height 558
click at [513, 576] on textarea "**********" at bounding box center [625, 554] width 499 height 68
click at [537, 571] on textarea "**********" at bounding box center [625, 554] width 499 height 68
drag, startPoint x: 496, startPoint y: 572, endPoint x: 635, endPoint y: 559, distance: 139.7
click at [635, 559] on textarea "**********" at bounding box center [625, 554] width 499 height 68
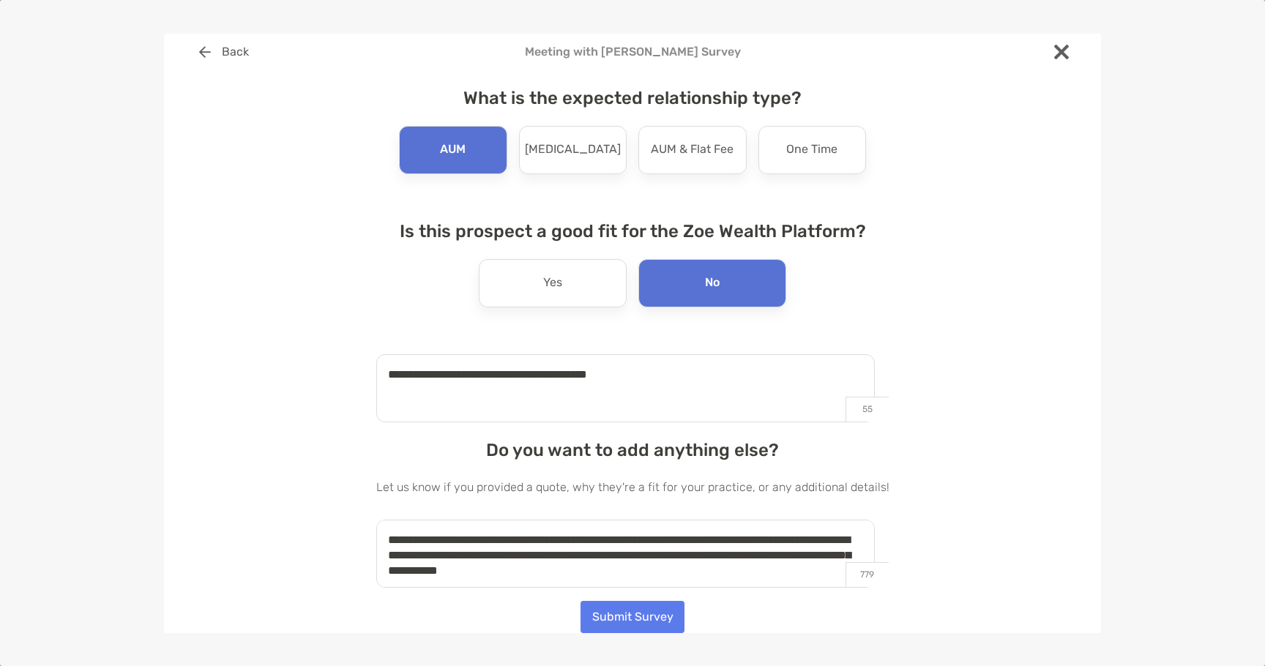
type textarea "**********"
click at [665, 622] on button "Submit Survey" at bounding box center [633, 617] width 104 height 32
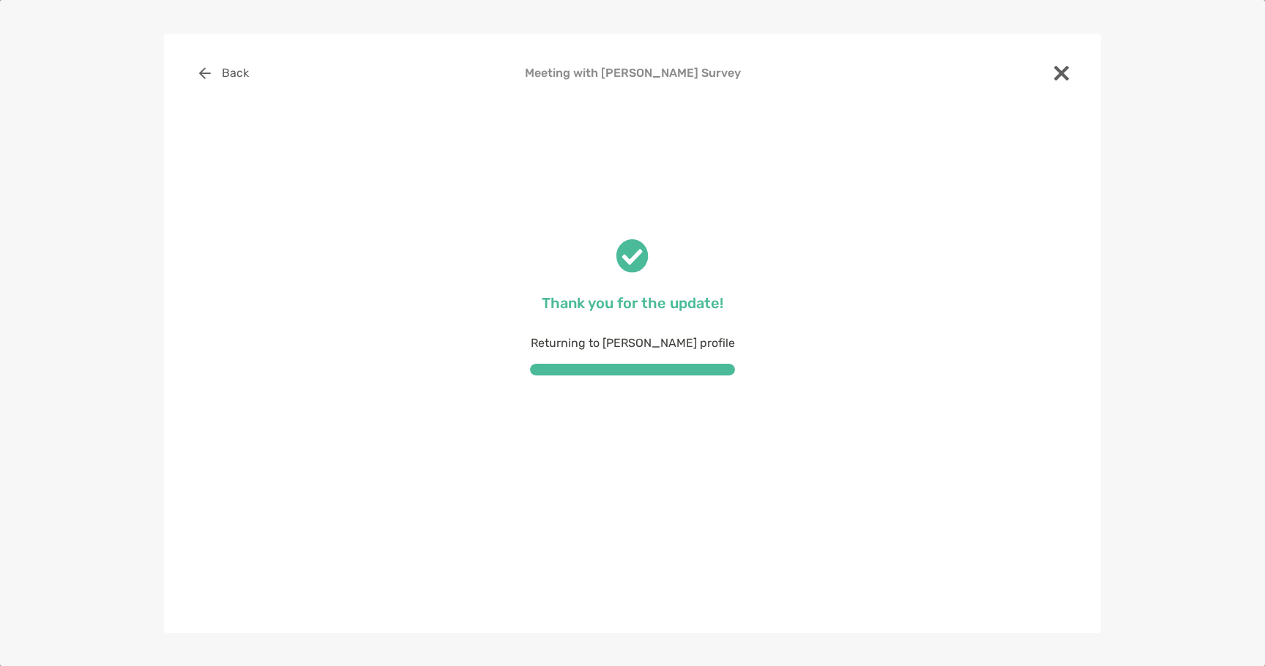
scroll to position [0, 0]
click at [1059, 80] on img at bounding box center [1061, 73] width 15 height 15
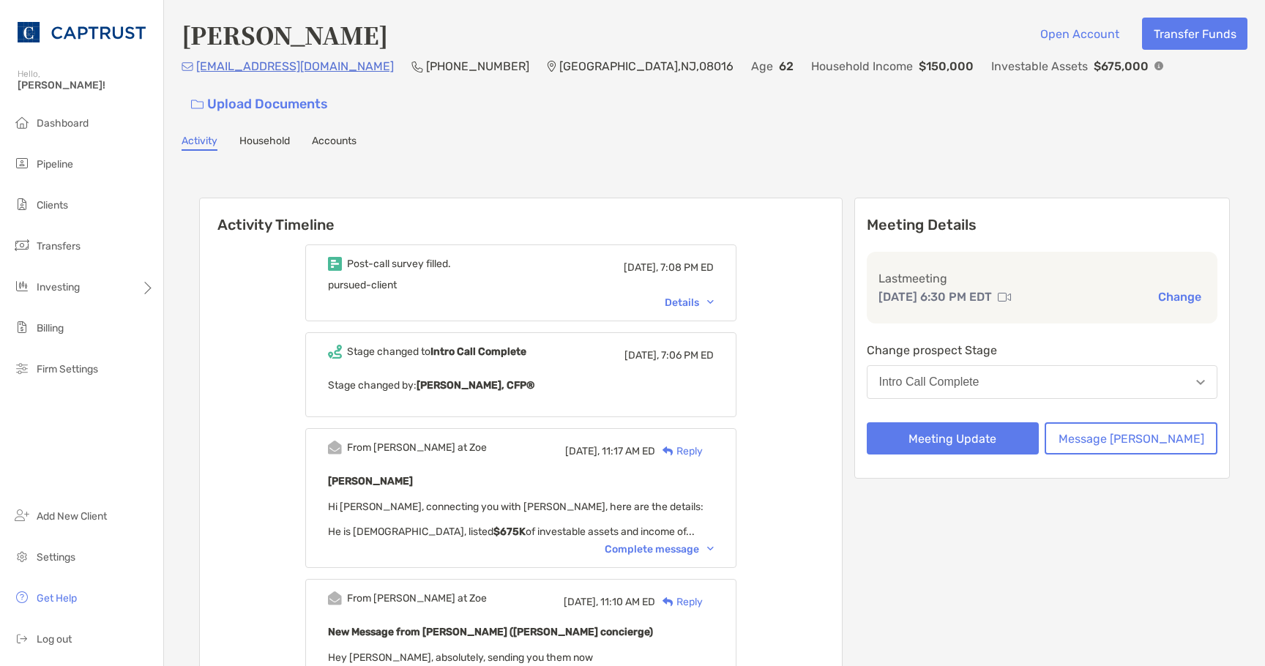
click at [706, 278] on div "Post-call survey filled. [DATE], 7:08 PM ED pursued-client Details" at bounding box center [520, 283] width 431 height 77
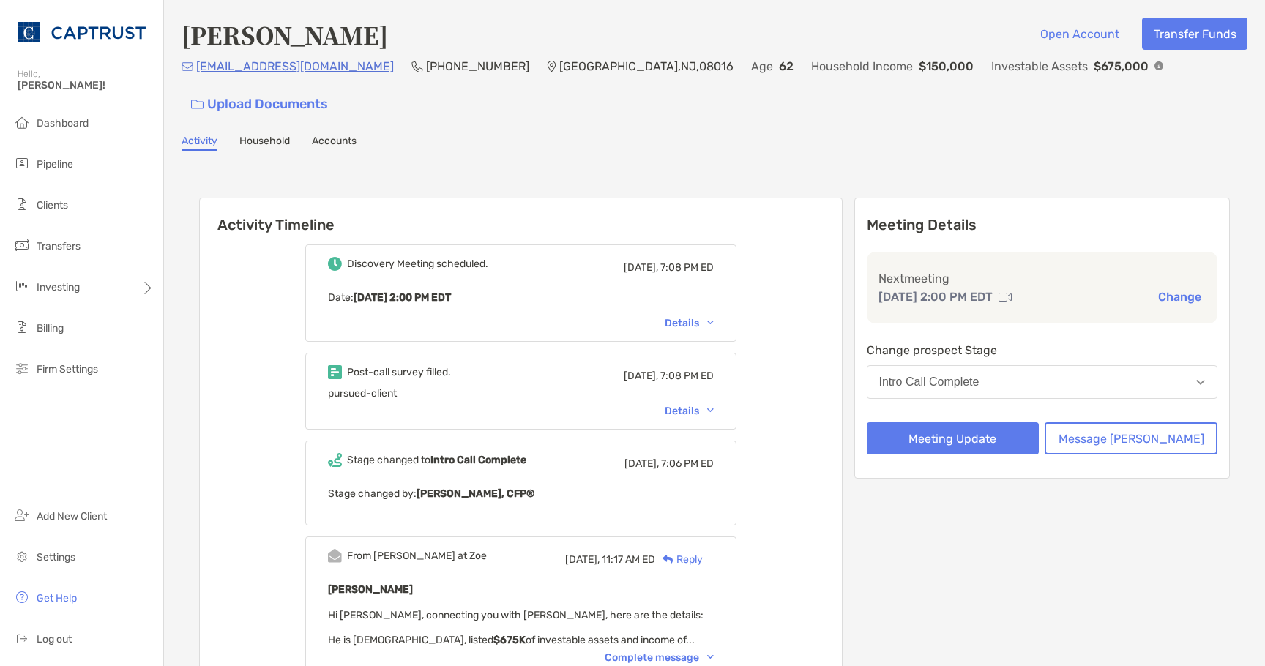
click at [714, 317] on div "Details" at bounding box center [689, 323] width 49 height 12
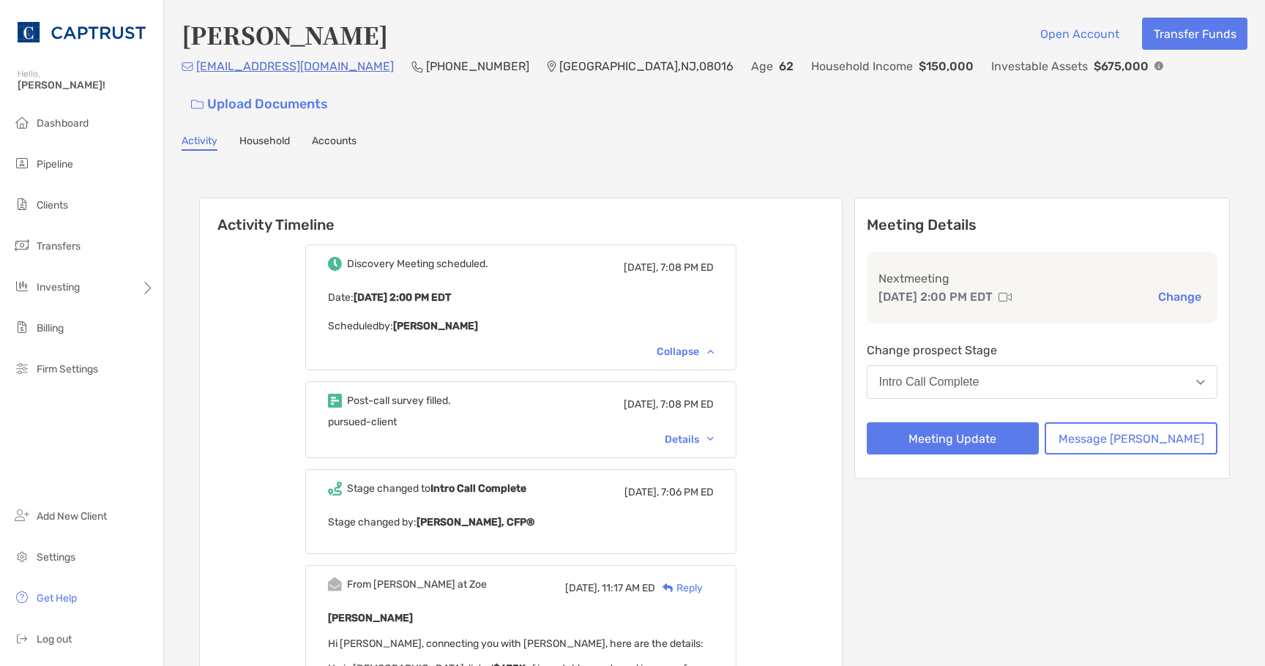
click at [714, 433] on div "Details" at bounding box center [689, 439] width 49 height 12
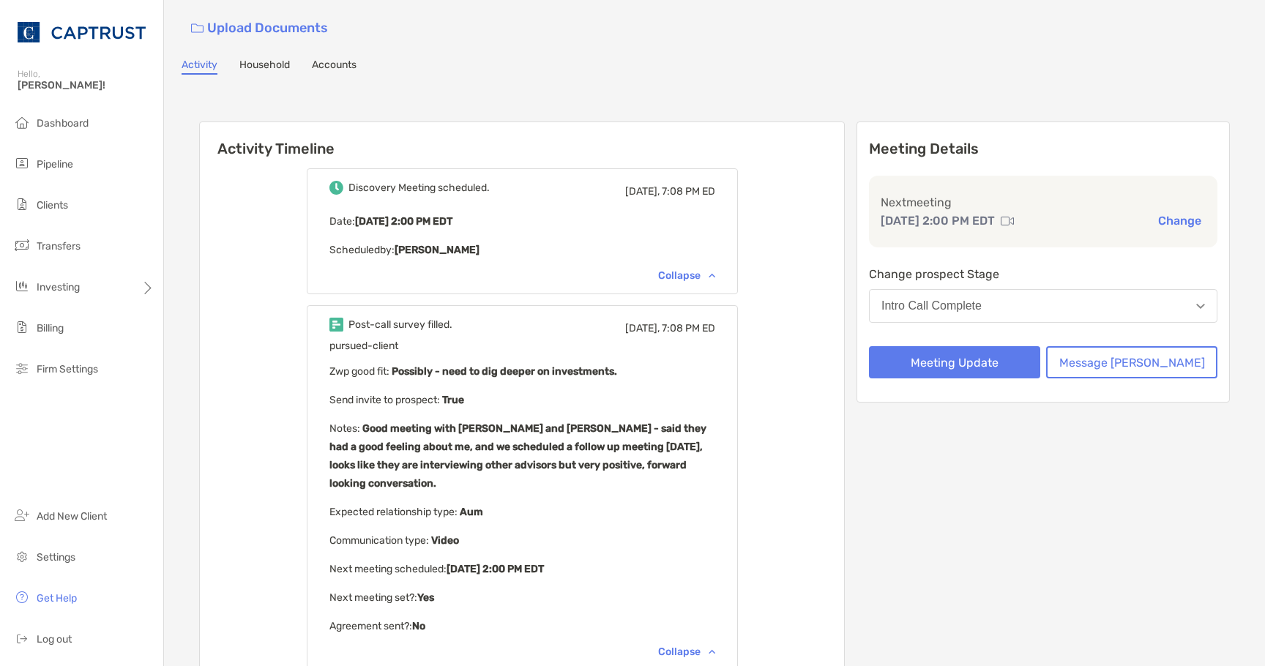
scroll to position [146, 0]
